Goal: Task Accomplishment & Management: Use online tool/utility

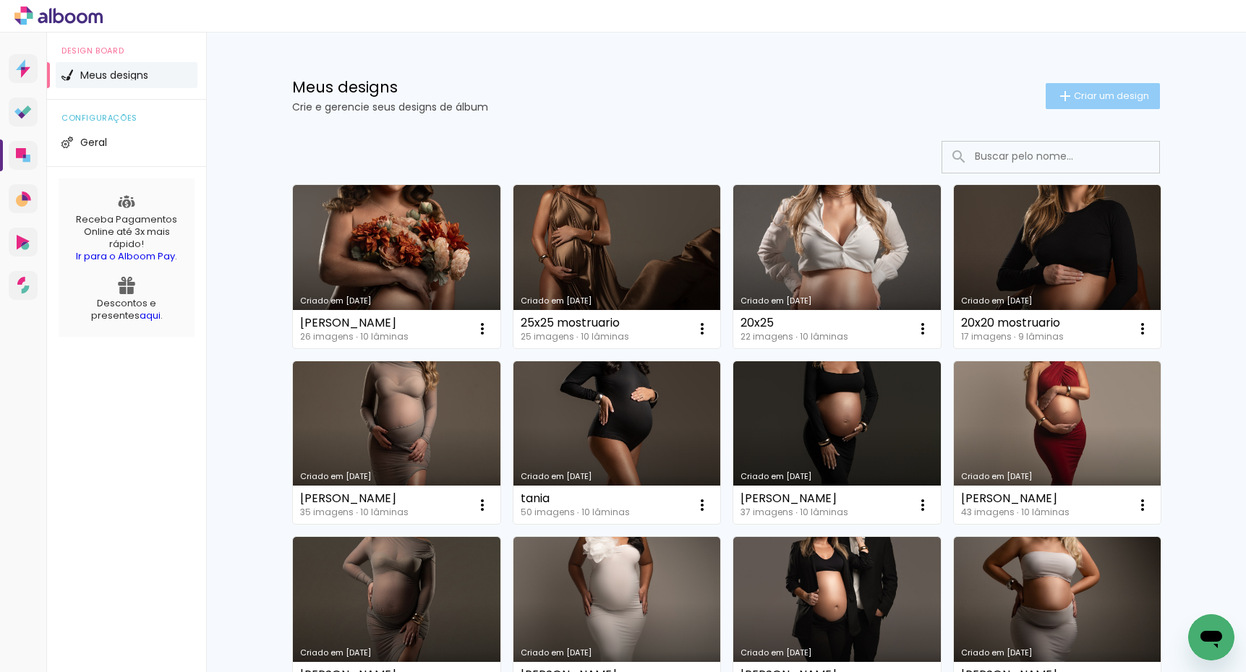
click at [1089, 93] on span "Criar um design" at bounding box center [1111, 95] width 75 height 9
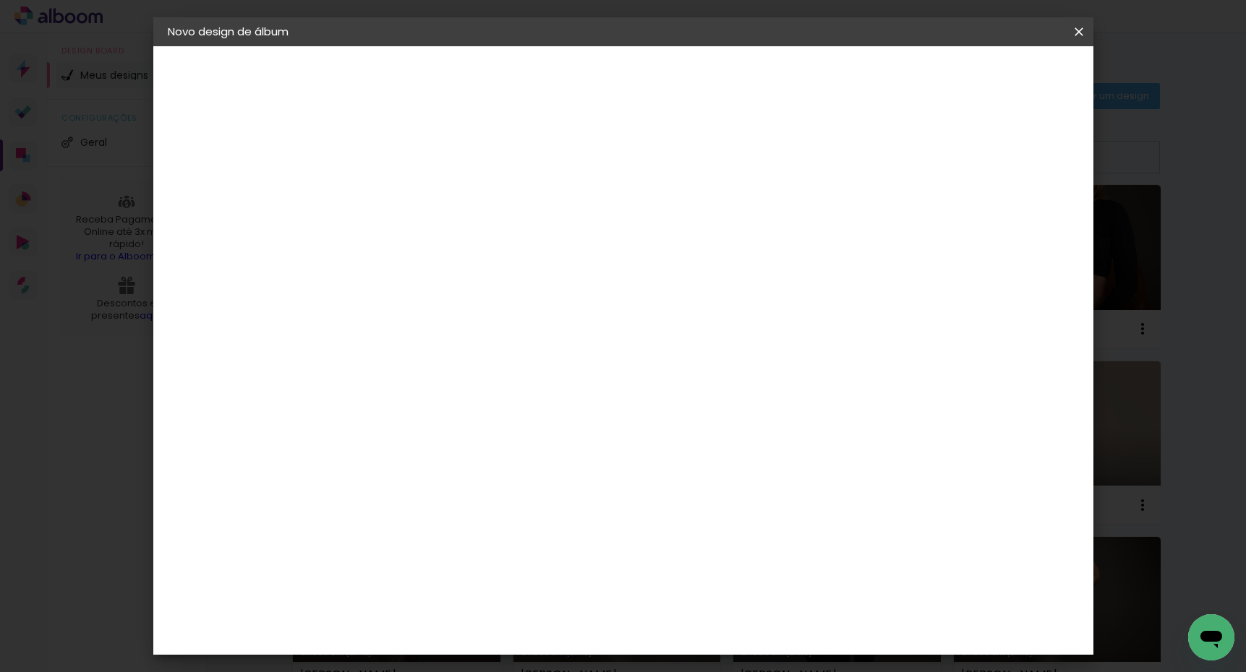
drag, startPoint x: 708, startPoint y: 186, endPoint x: 686, endPoint y: 184, distance: 21.7
click at [404, 185] on input at bounding box center [404, 194] width 0 height 22
type input "[PERSON_NAME]"
type paper-input "[PERSON_NAME]"
click at [552, 83] on paper-button "Avançar" at bounding box center [516, 76] width 71 height 25
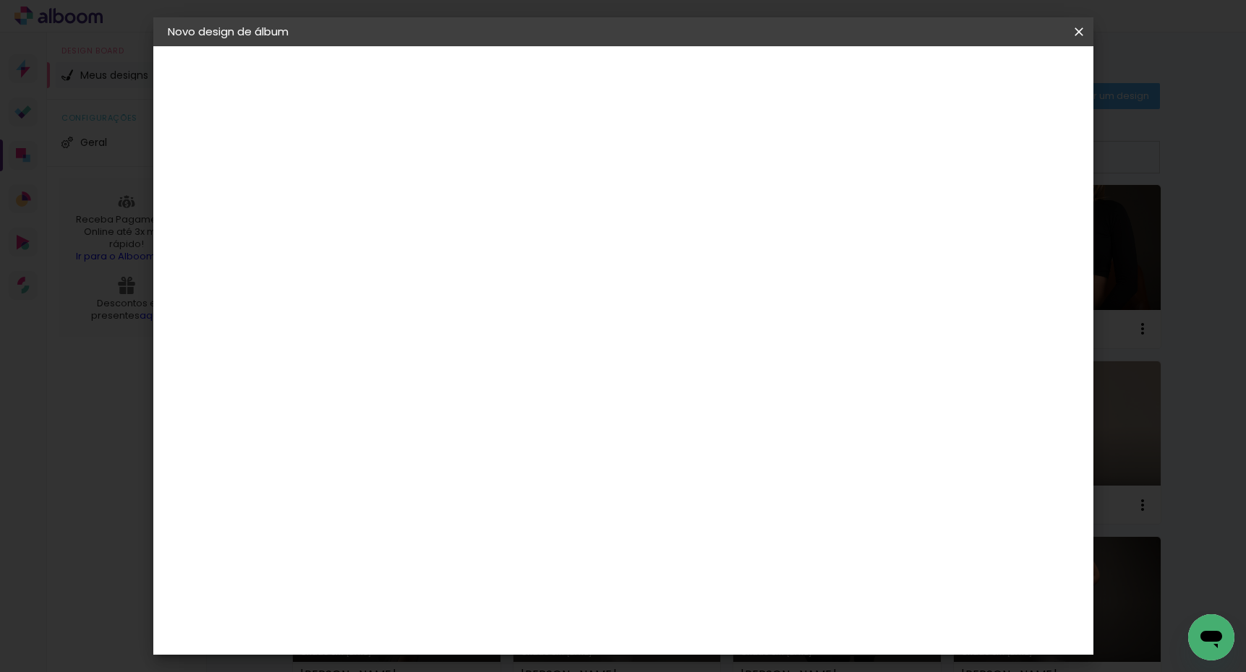
click at [674, 228] on paper-item "Tamanho Livre" at bounding box center [605, 220] width 139 height 32
drag, startPoint x: 1046, startPoint y: 80, endPoint x: 1042, endPoint y: 91, distance: 11.4
click at [0, 0] on slot "Avançar" at bounding box center [0, 0] width 0 height 0
drag, startPoint x: 377, startPoint y: 411, endPoint x: 384, endPoint y: 410, distance: 7.3
click at [377, 411] on input "30" at bounding box center [359, 414] width 38 height 22
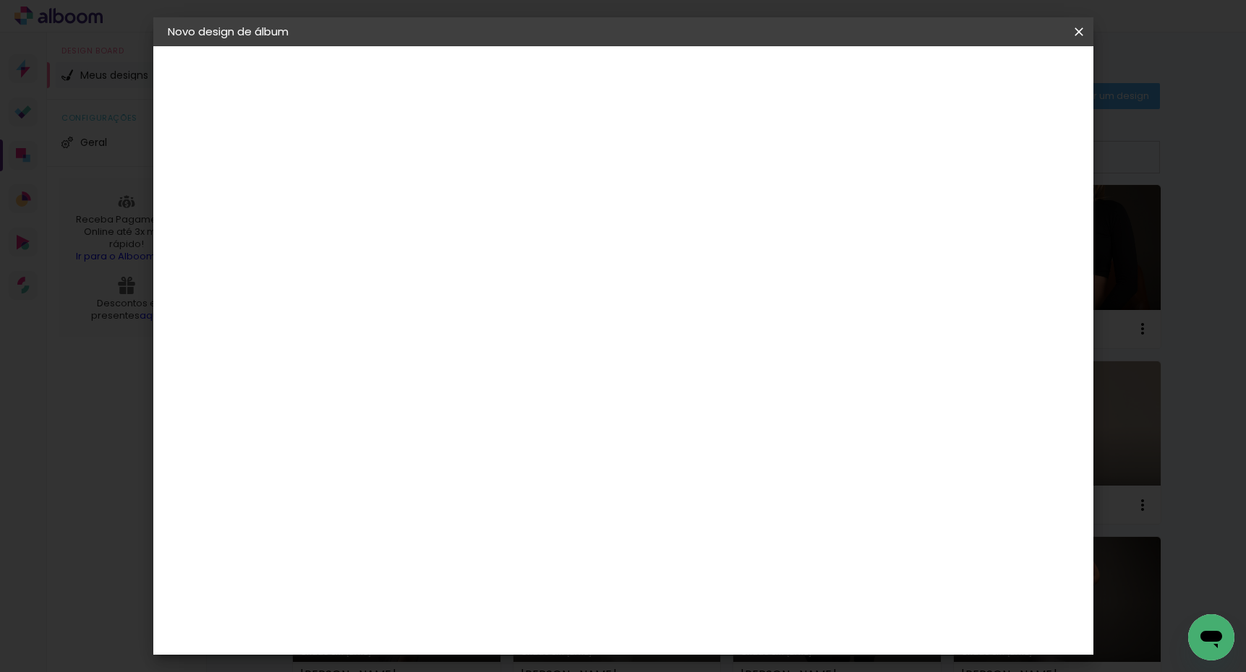
type input "30,5"
type paper-input "30,5"
click at [729, 612] on div "cm" at bounding box center [735, 613] width 17 height 22
type input "6"
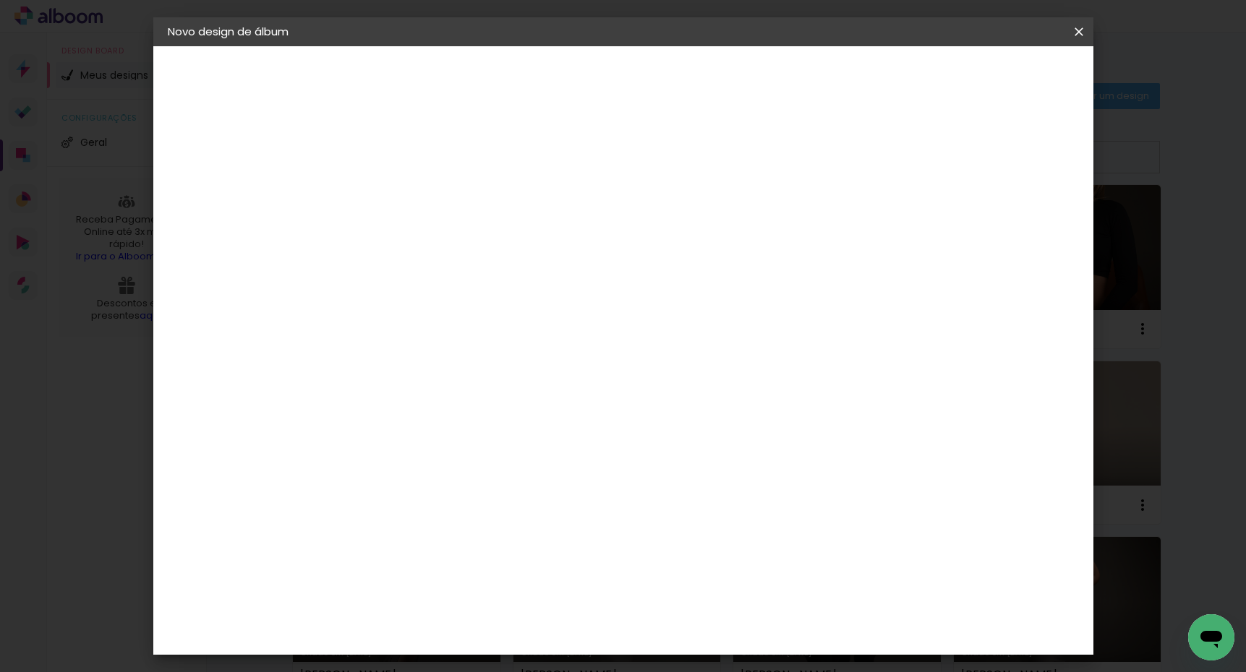
type input "50,6"
type paper-input "50,6"
click at [999, 74] on span "Iniciar design" at bounding box center [966, 77] width 66 height 10
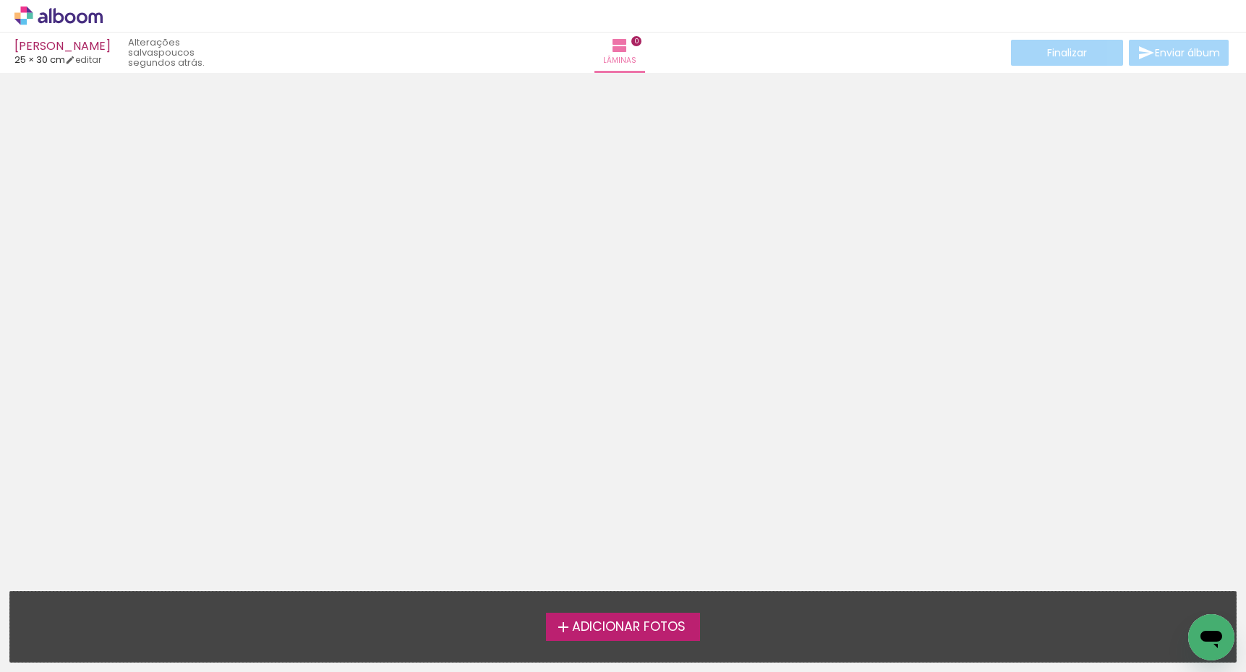
click at [608, 627] on span "Adicionar Fotos" at bounding box center [628, 627] width 113 height 13
click at [0, 0] on input "file" at bounding box center [0, 0] width 0 height 0
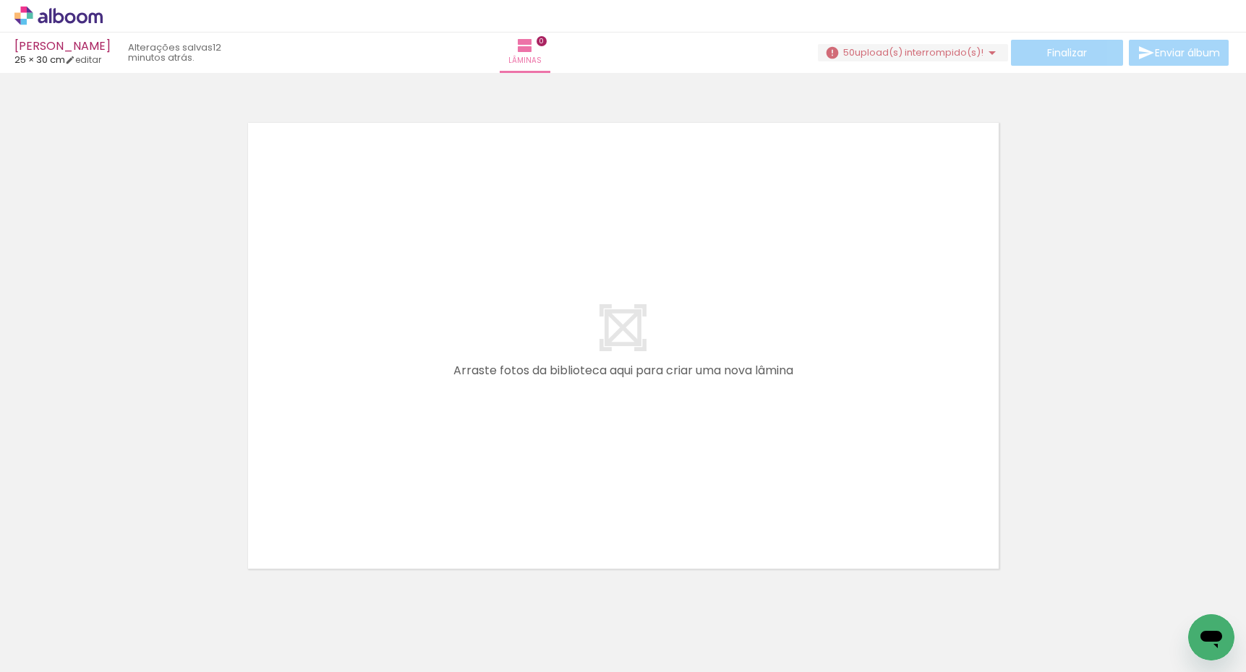
click at [916, 56] on span "upload(s) interrompido(s)!" at bounding box center [918, 53] width 129 height 14
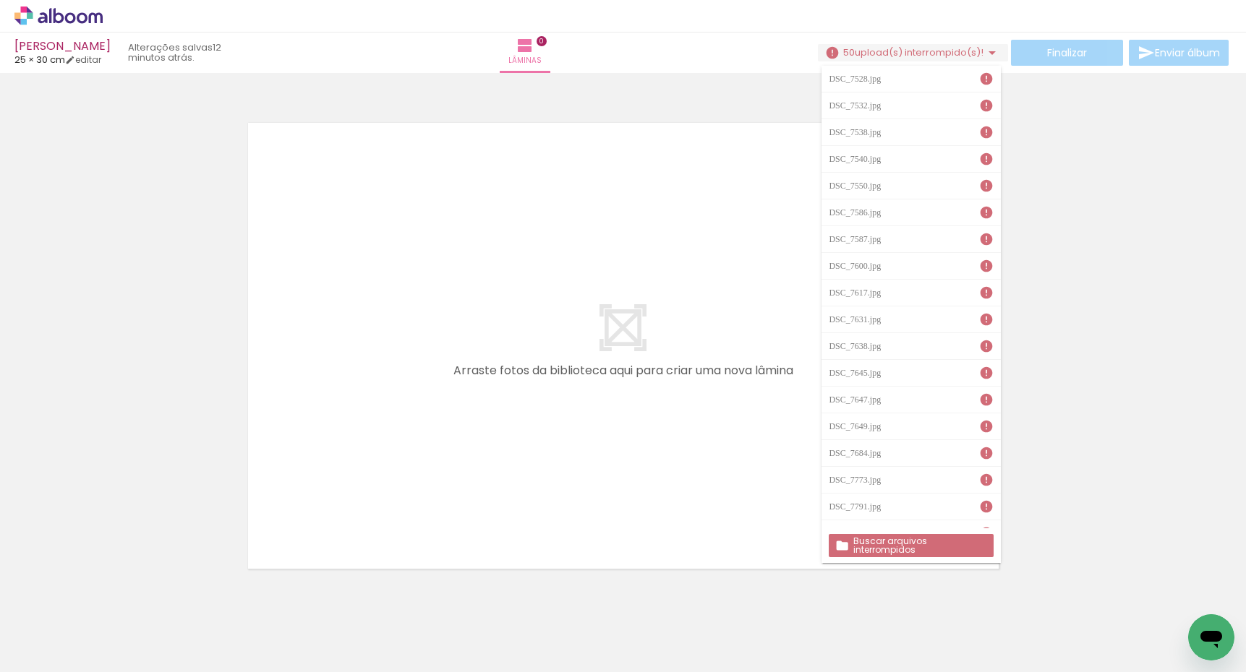
click at [0, 0] on slot "Buscar arquivos interrompidos" at bounding box center [0, 0] width 0 height 0
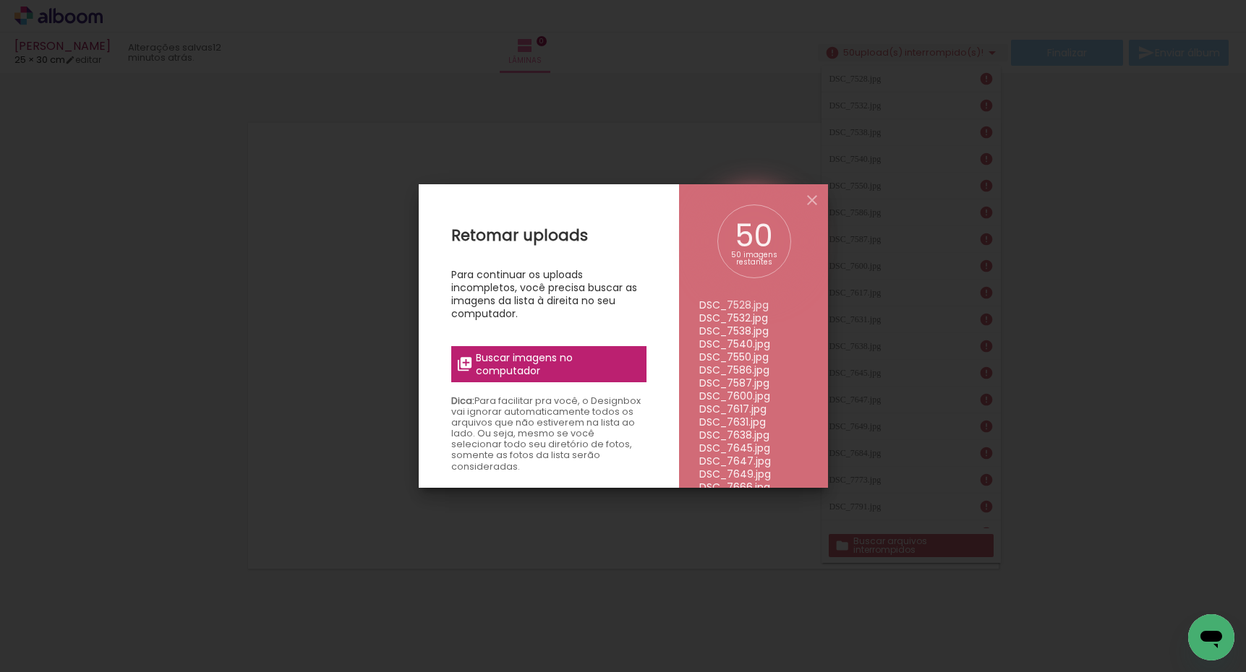
click at [559, 351] on span "Buscar imagens no computador" at bounding box center [556, 364] width 161 height 26
click at [0, 0] on input "file" at bounding box center [0, 0] width 0 height 0
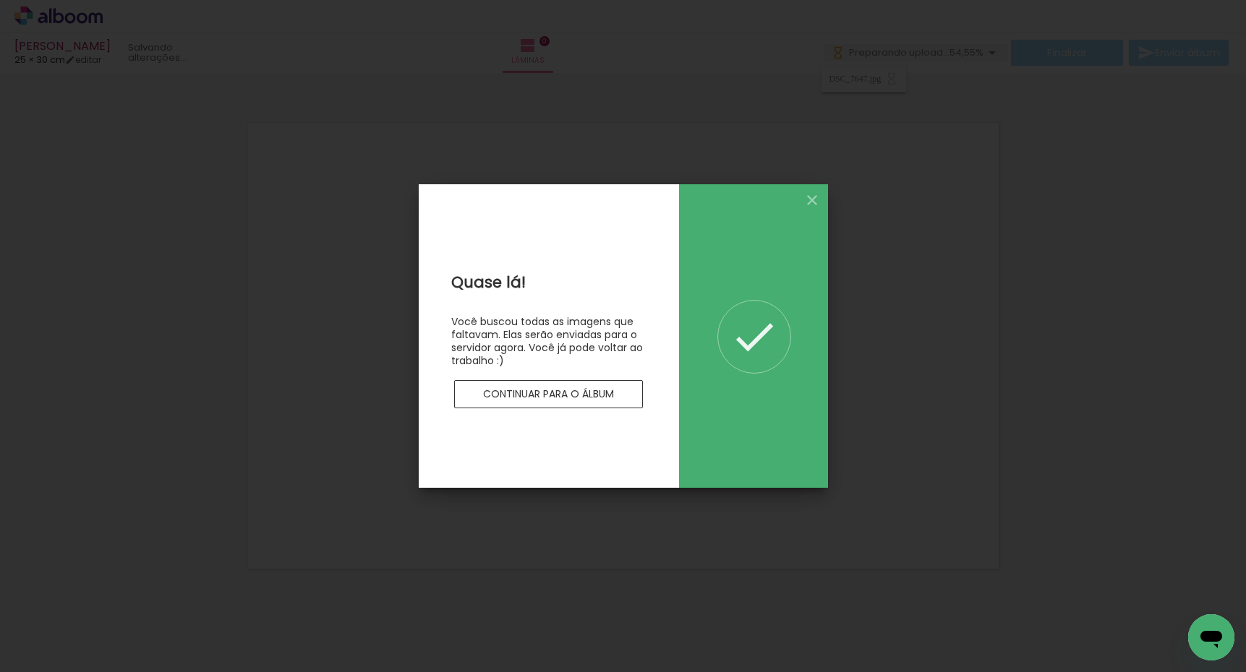
drag, startPoint x: 811, startPoint y: 199, endPoint x: 875, endPoint y: 176, distance: 68.4
click at [811, 199] on iron-icon at bounding box center [811, 200] width 17 height 17
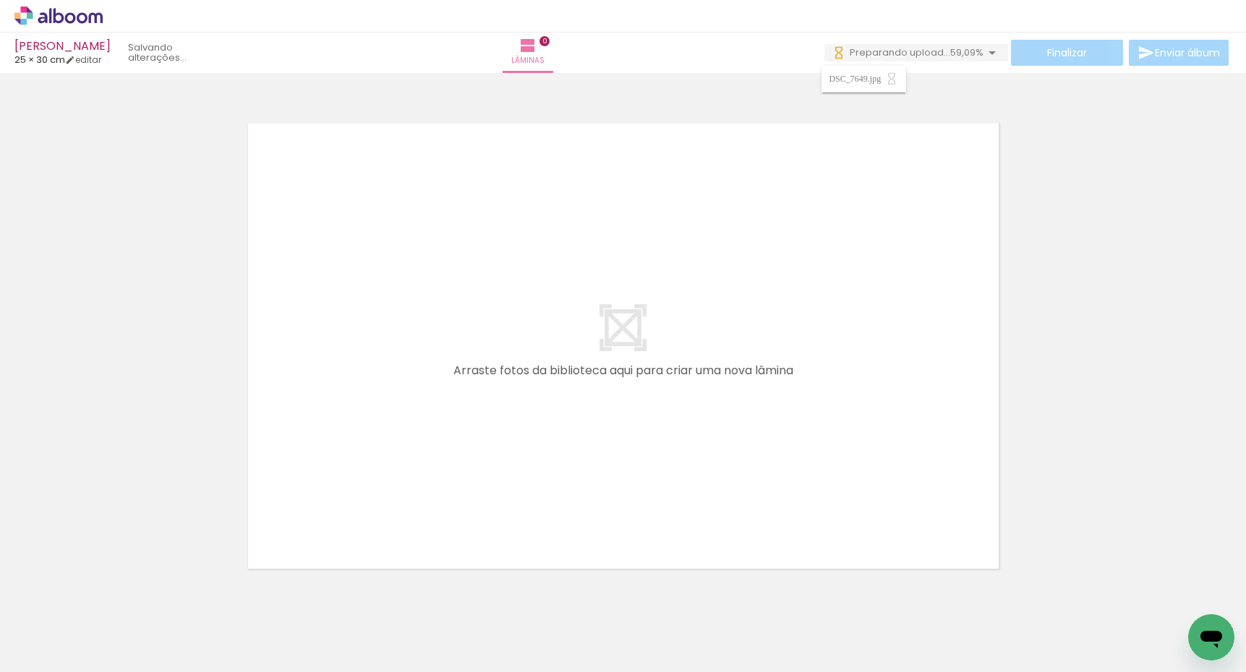
click at [405, 364] on quentale-workspace at bounding box center [623, 336] width 1246 height 672
click at [387, 437] on quentale-workspace at bounding box center [623, 336] width 1246 height 672
click at [77, 17] on icon at bounding box center [82, 17] width 11 height 11
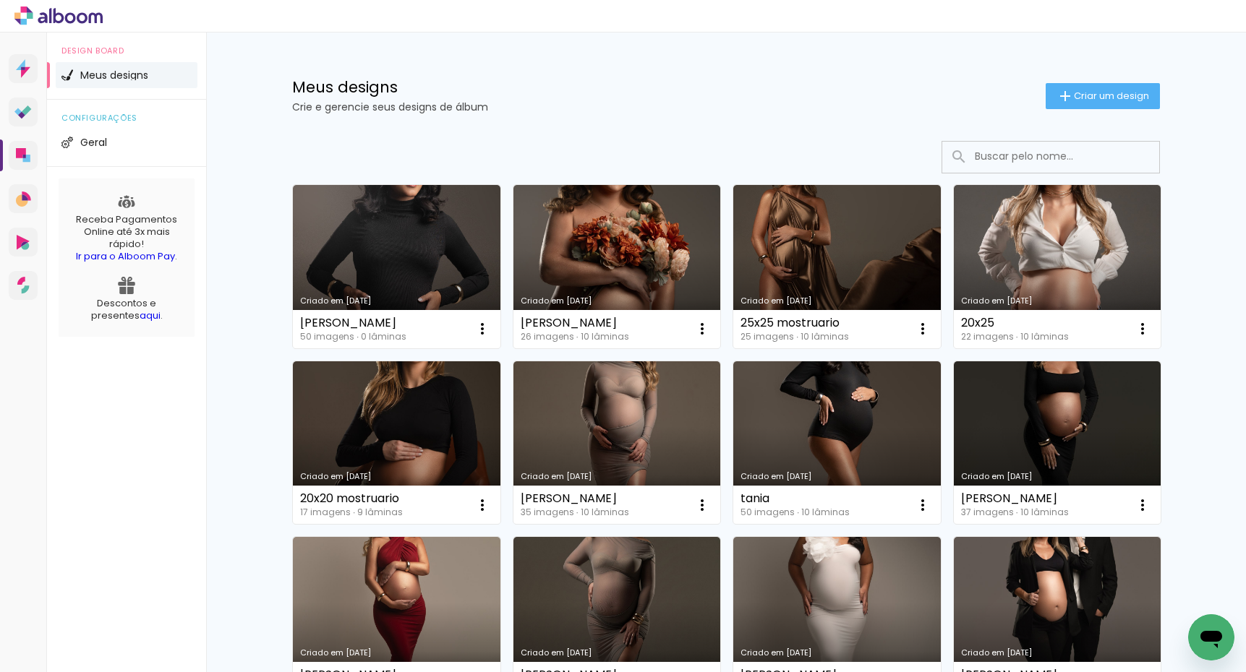
click at [1063, 103] on iron-icon at bounding box center [1064, 95] width 17 height 17
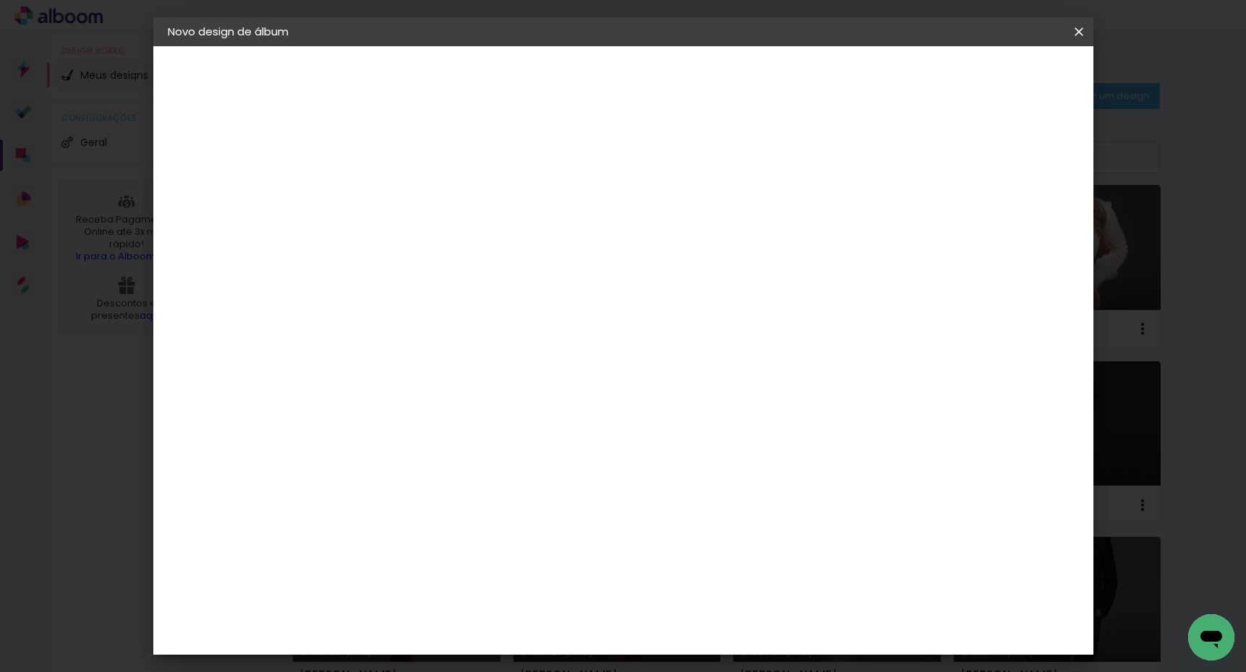
click at [409, 181] on paper-input-container "Título do álbum" at bounding box center [404, 194] width 10 height 37
type input "[PERSON_NAME]"
type paper-input "[PERSON_NAME]"
click at [0, 0] on slot "Avançar" at bounding box center [0, 0] width 0 height 0
drag, startPoint x: 895, startPoint y: 241, endPoint x: 902, endPoint y: 232, distance: 11.3
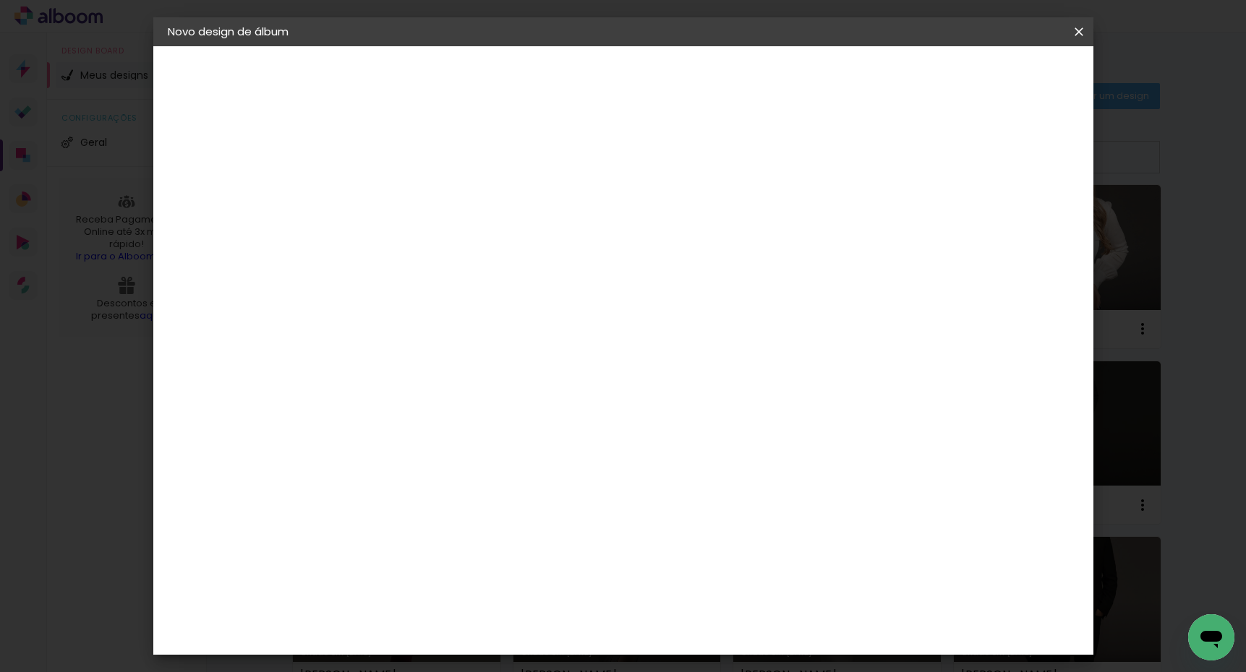
click at [674, 240] on div at bounding box center [605, 248] width 139 height 19
drag, startPoint x: 915, startPoint y: 223, endPoint x: 927, endPoint y: 220, distance: 12.1
click at [674, 223] on paper-item "Tamanho Livre" at bounding box center [605, 220] width 139 height 32
click at [0, 0] on slot "Avançar" at bounding box center [0, 0] width 0 height 0
click at [372, 415] on input "30" at bounding box center [359, 414] width 38 height 22
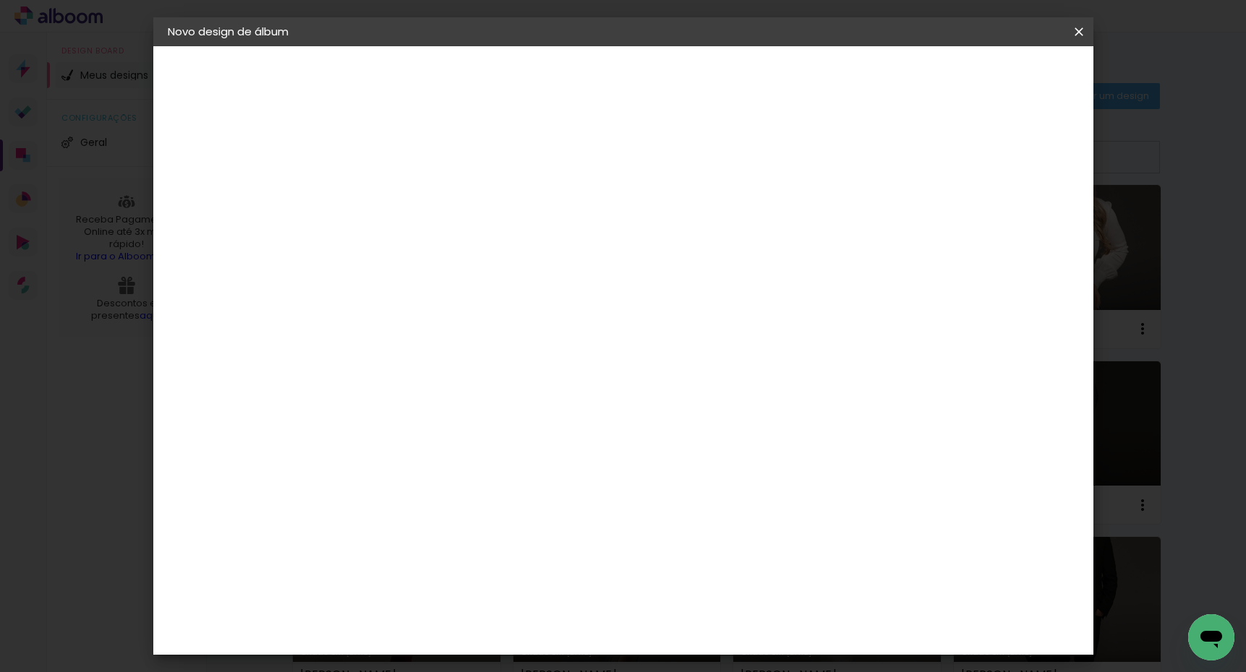
type input "30,5"
type paper-input "30,5"
click at [729, 609] on div "cm" at bounding box center [735, 613] width 17 height 22
type input "6"
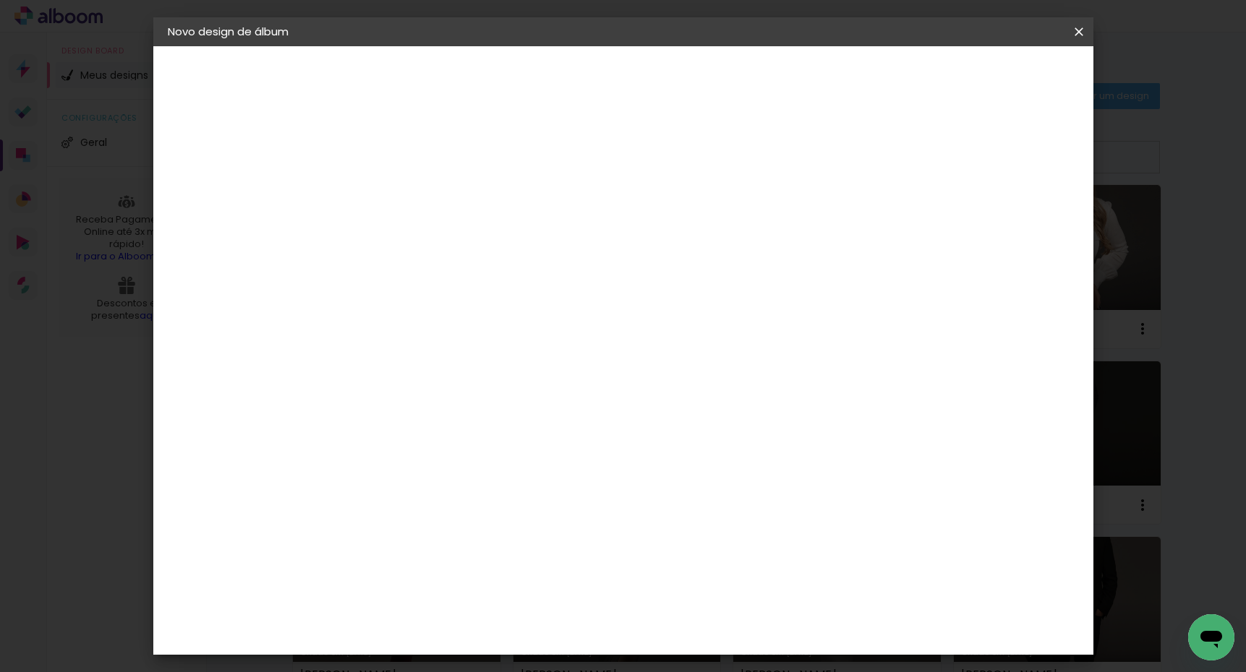
type input "50,6"
type paper-input "50,6"
click at [999, 82] on span "Iniciar design" at bounding box center [966, 77] width 66 height 10
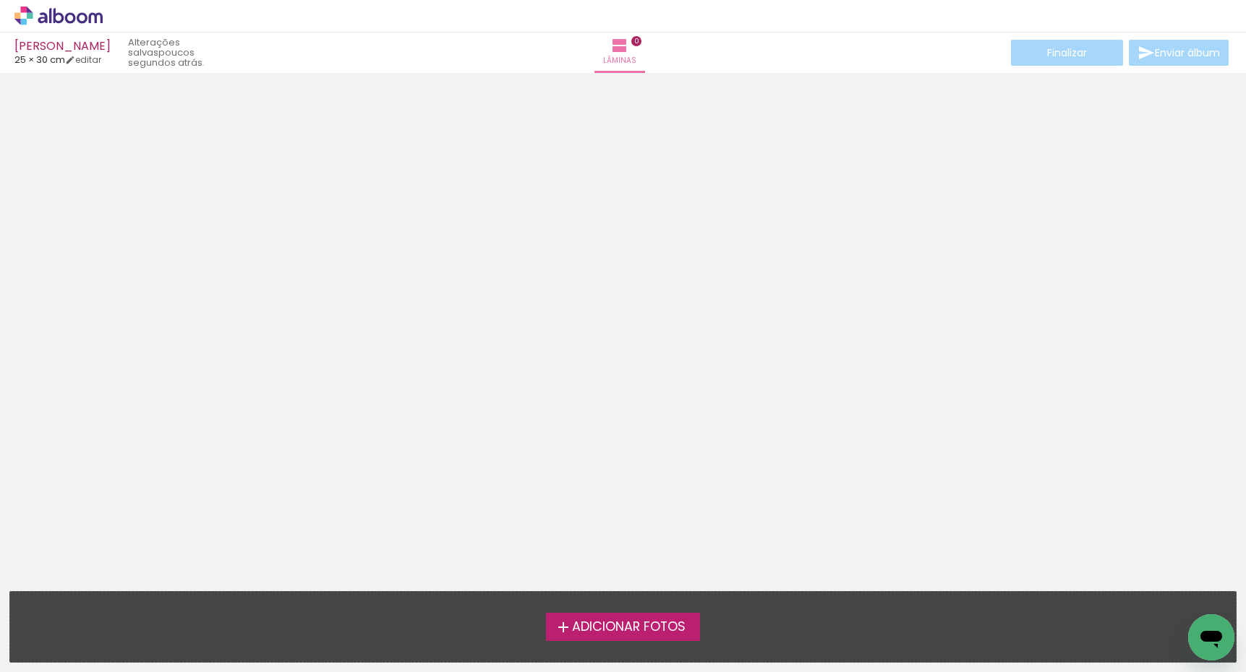
click at [612, 623] on span "Adicionar Fotos" at bounding box center [628, 627] width 113 height 13
click at [0, 0] on input "file" at bounding box center [0, 0] width 0 height 0
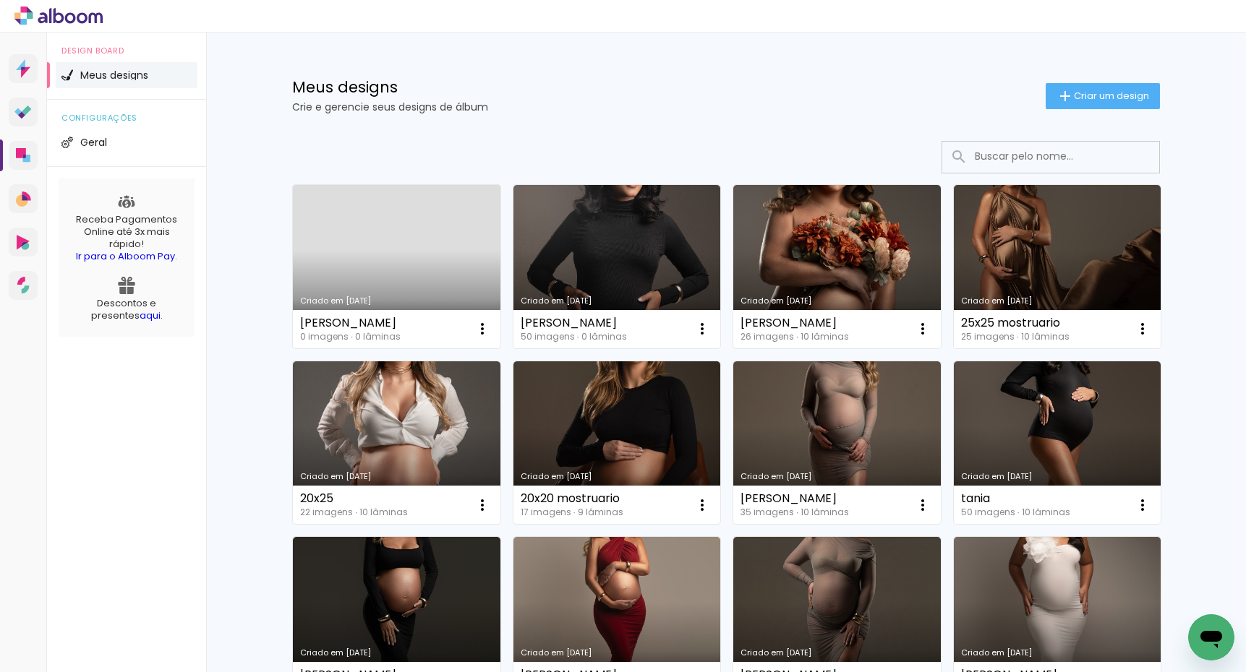
click at [391, 227] on link "Criado em 15/10/25" at bounding box center [396, 266] width 207 height 163
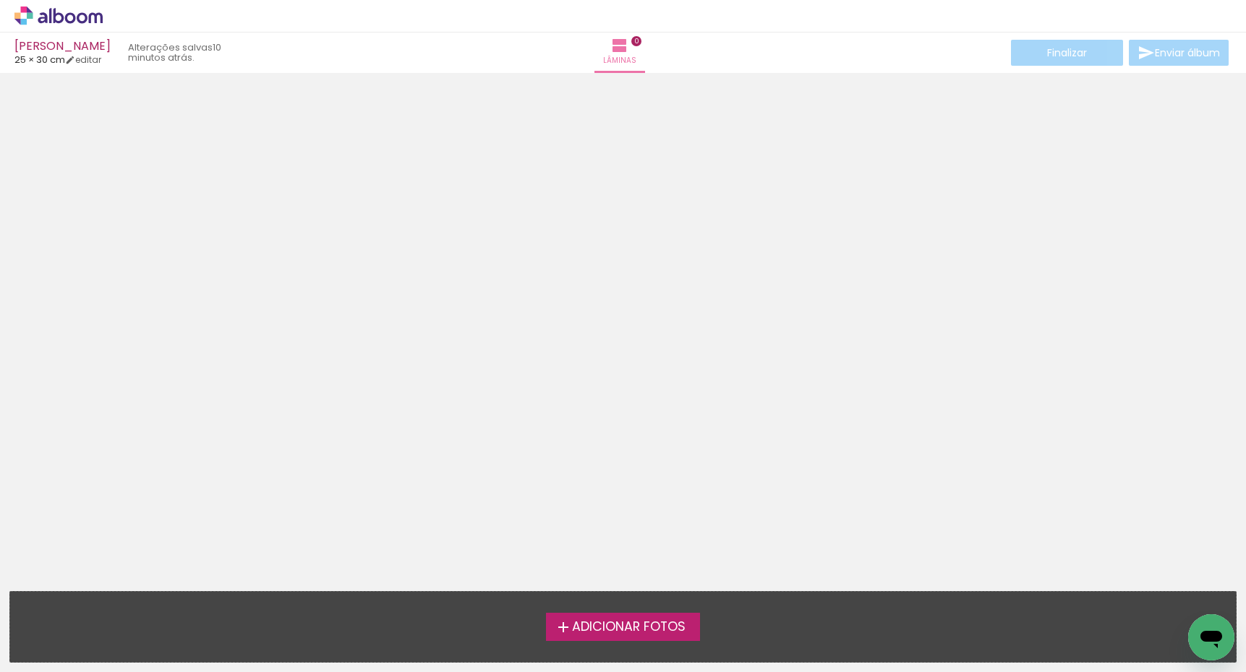
click at [640, 621] on span "Adicionar Fotos" at bounding box center [628, 627] width 113 height 13
click at [0, 0] on input "file" at bounding box center [0, 0] width 0 height 0
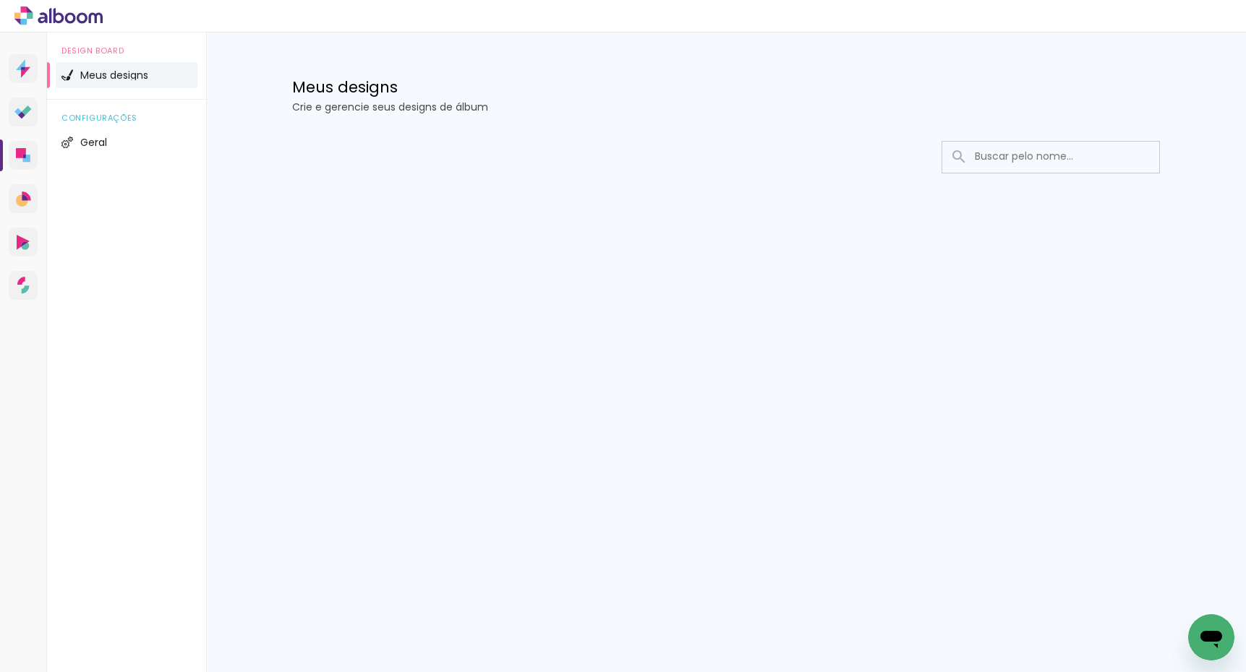
drag, startPoint x: 1021, startPoint y: 154, endPoint x: 1006, endPoint y: 163, distance: 17.2
click at [1014, 160] on input at bounding box center [1070, 157] width 206 height 30
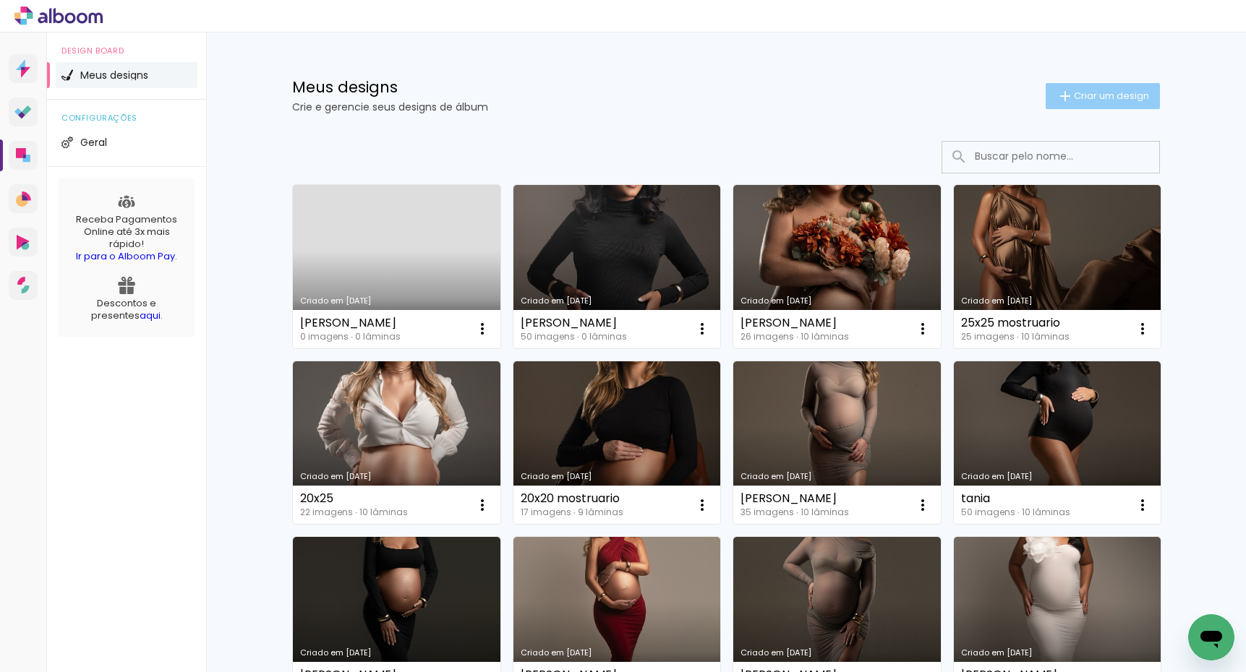
click at [1084, 95] on span "Criar um design" at bounding box center [1111, 95] width 75 height 9
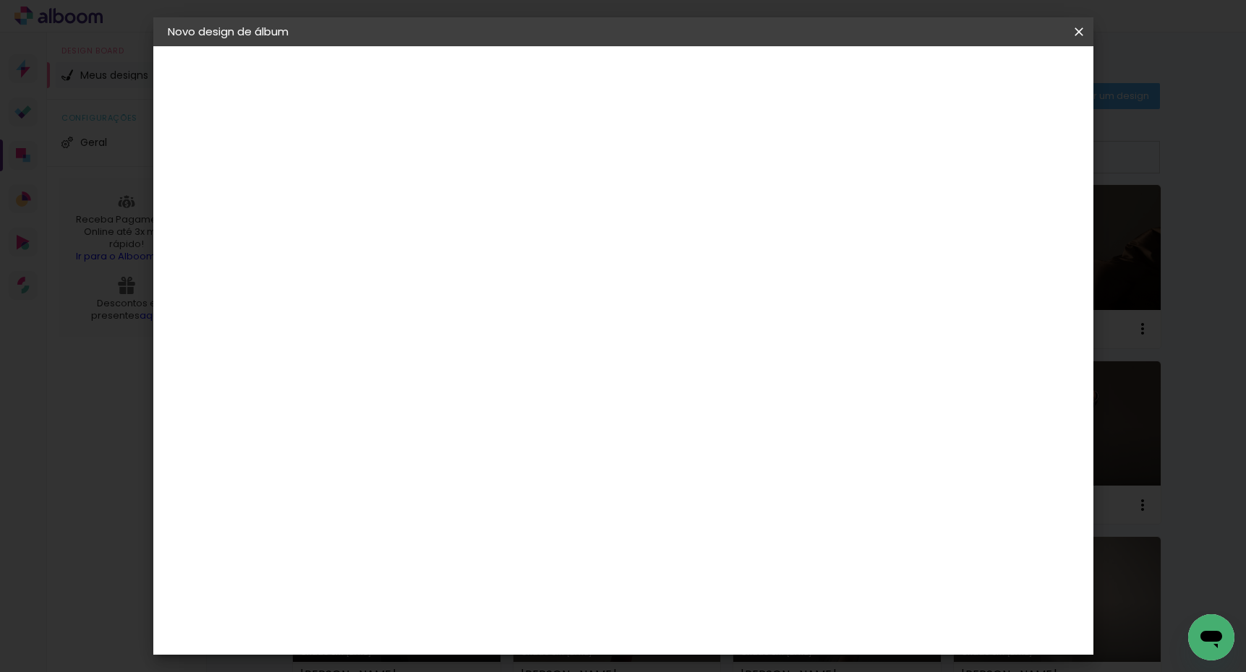
click at [404, 183] on input at bounding box center [404, 194] width 0 height 22
type input "[PERSON_NAME]"
type paper-input "[PERSON_NAME]"
click at [0, 0] on slot "Avançar" at bounding box center [0, 0] width 0 height 0
click at [657, 290] on div "Sugerir uma encadernadora" at bounding box center [612, 301] width 90 height 23
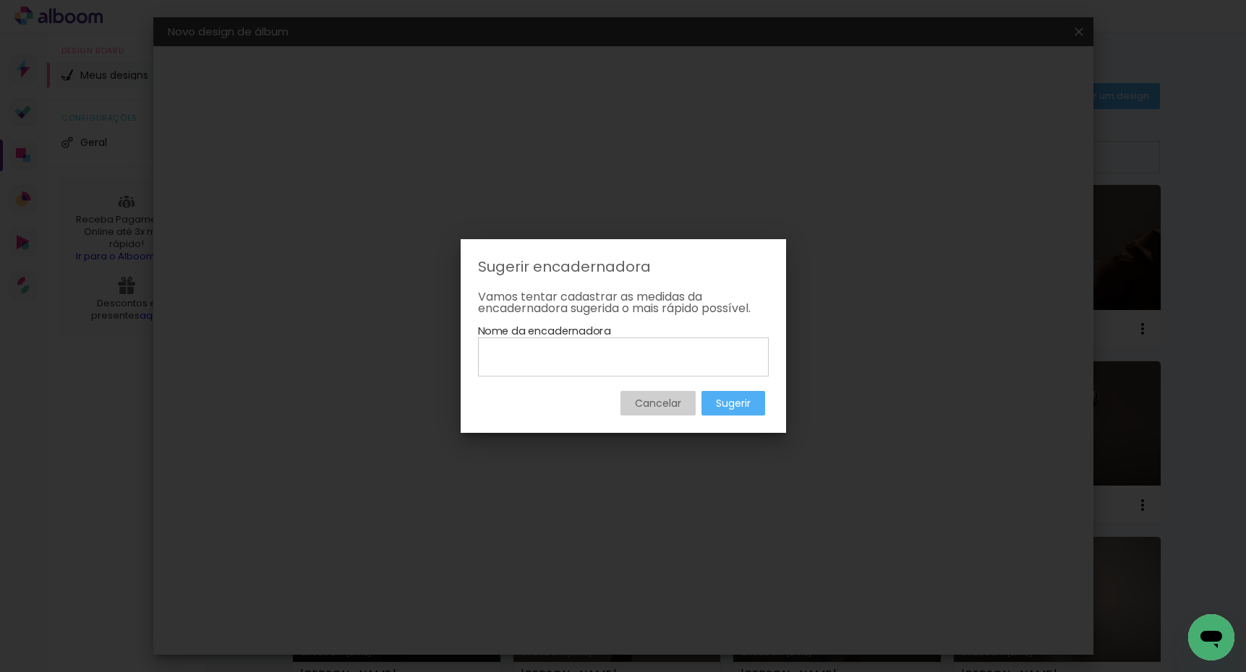
click at [680, 385] on div "Cancelar Sugerir" at bounding box center [623, 396] width 291 height 39
click at [0, 0] on slot "Cancelar" at bounding box center [0, 0] width 0 height 0
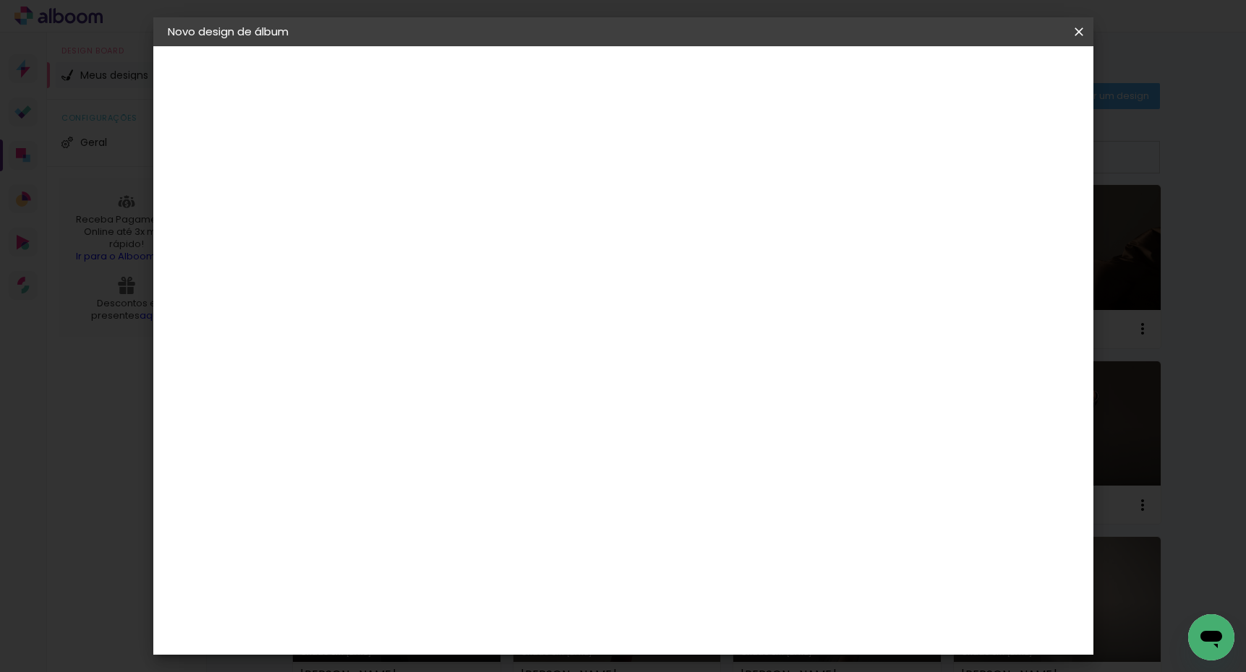
click at [674, 216] on paper-item "Tamanho Livre" at bounding box center [605, 220] width 139 height 32
click at [0, 0] on slot "Avançar" at bounding box center [0, 0] width 0 height 0
click at [388, 398] on paper-input-container "30 cm" at bounding box center [367, 414] width 65 height 36
type input "30,5"
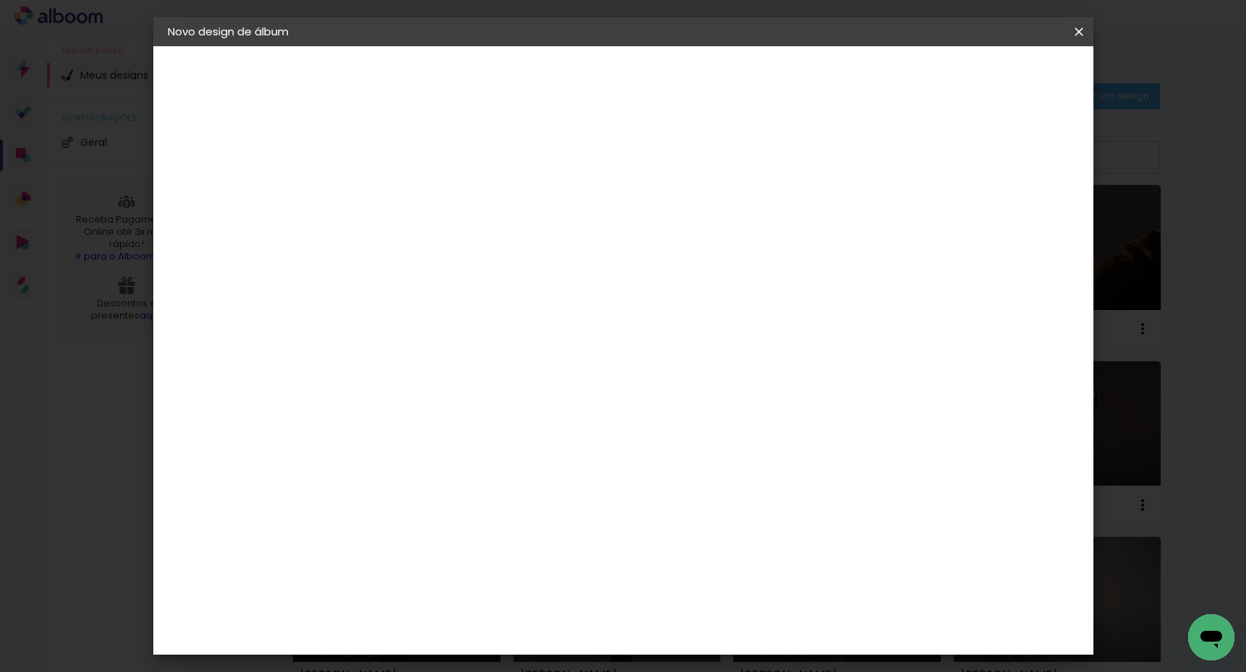
type paper-input "30,5"
click at [723, 561] on input "60" at bounding box center [709, 552] width 38 height 22
type input "6"
type input "50,6"
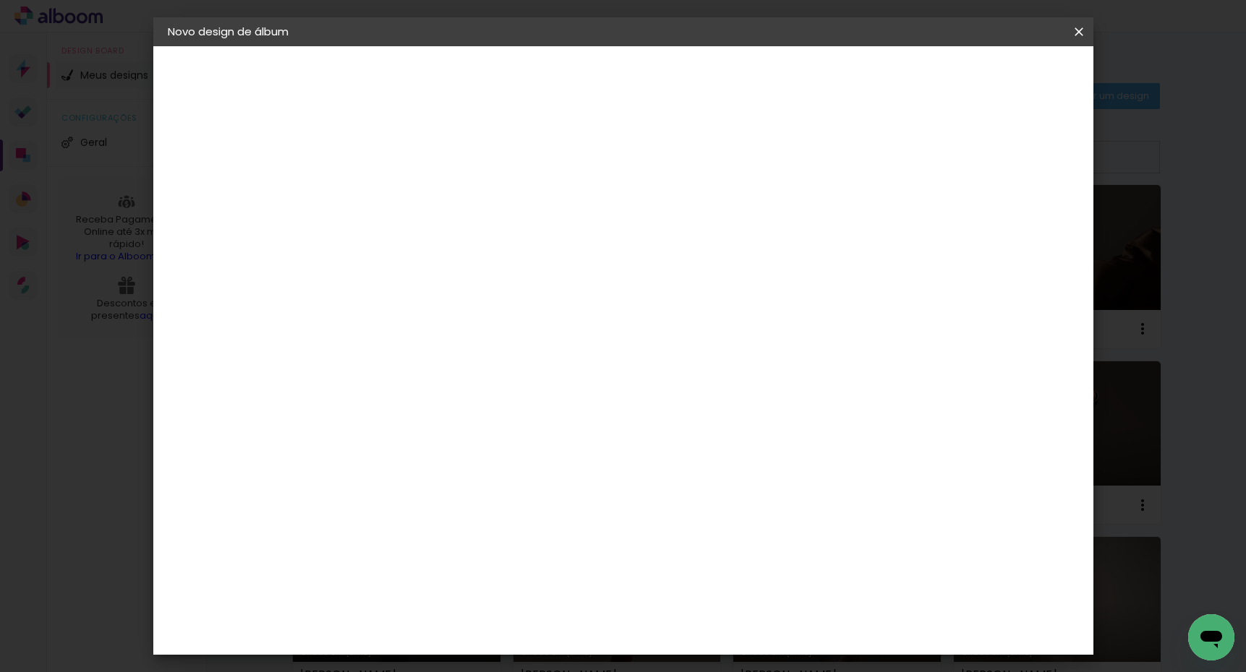
type paper-input "50,6"
click at [999, 82] on span "Iniciar design" at bounding box center [966, 77] width 66 height 10
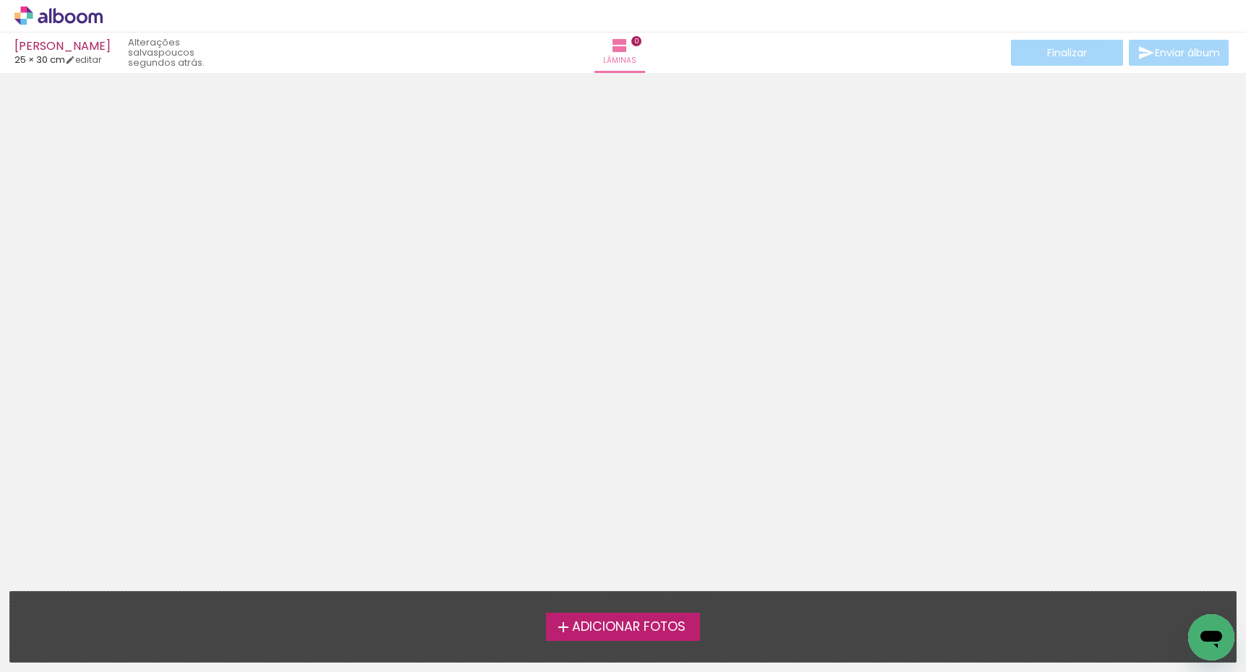
click at [644, 631] on span "Adicionar Fotos" at bounding box center [628, 627] width 113 height 13
click at [0, 0] on input "file" at bounding box center [0, 0] width 0 height 0
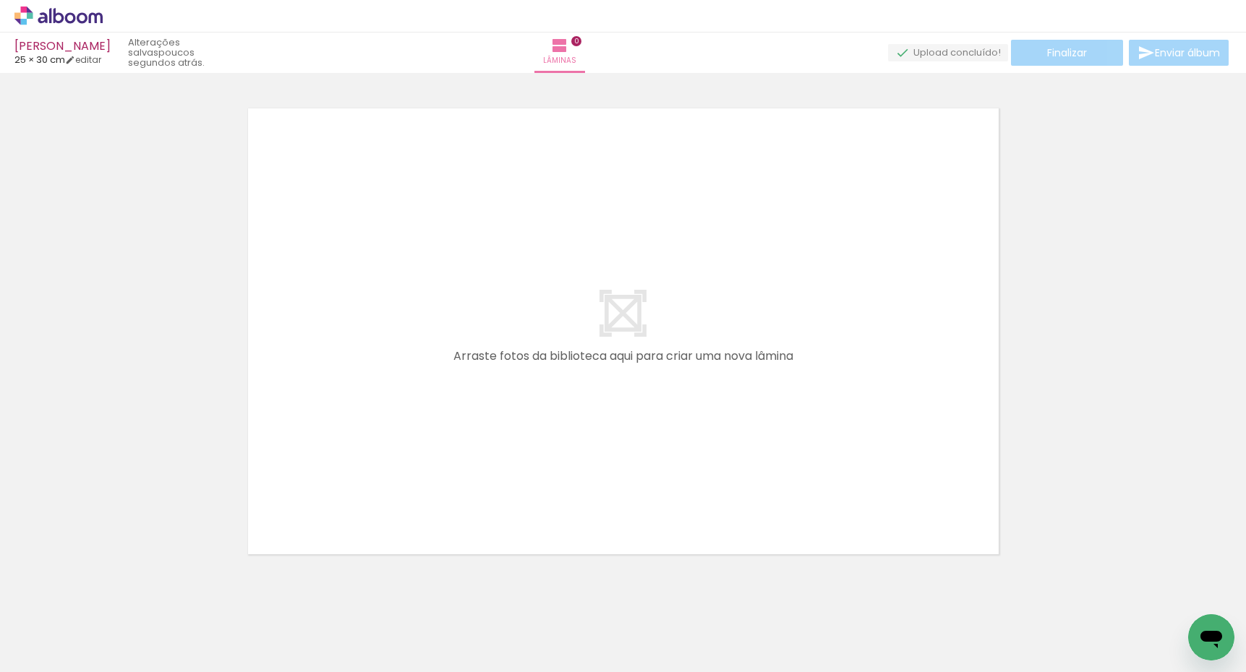
scroll to position [18, 0]
click at [72, 646] on paper-button "Adicionar Fotos" at bounding box center [44, 652] width 70 height 23
click at [0, 0] on input "file" at bounding box center [0, 0] width 0 height 0
click at [74, 645] on paper-button "Adicionar Fotos" at bounding box center [44, 652] width 70 height 23
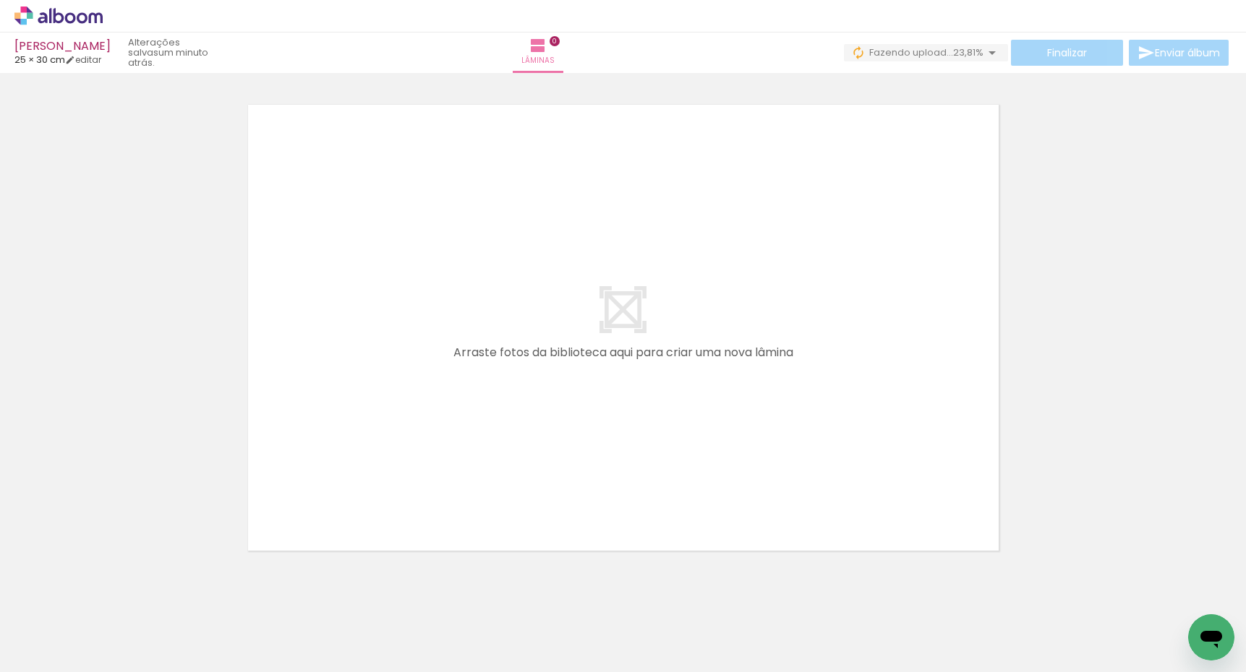
click at [0, 0] on input "file" at bounding box center [0, 0] width 0 height 0
